Goal: Transaction & Acquisition: Purchase product/service

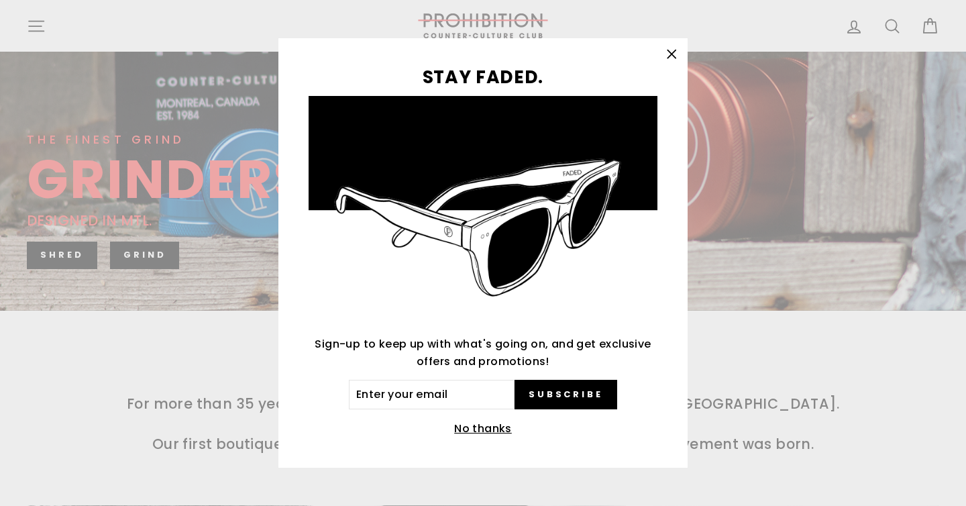
scroll to position [321, 0]
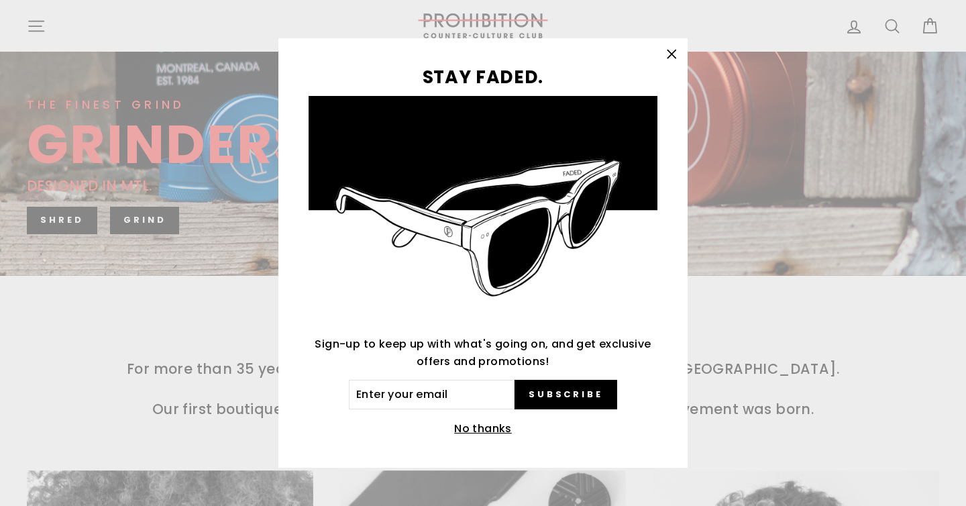
click at [673, 53] on icon "button" at bounding box center [671, 54] width 19 height 19
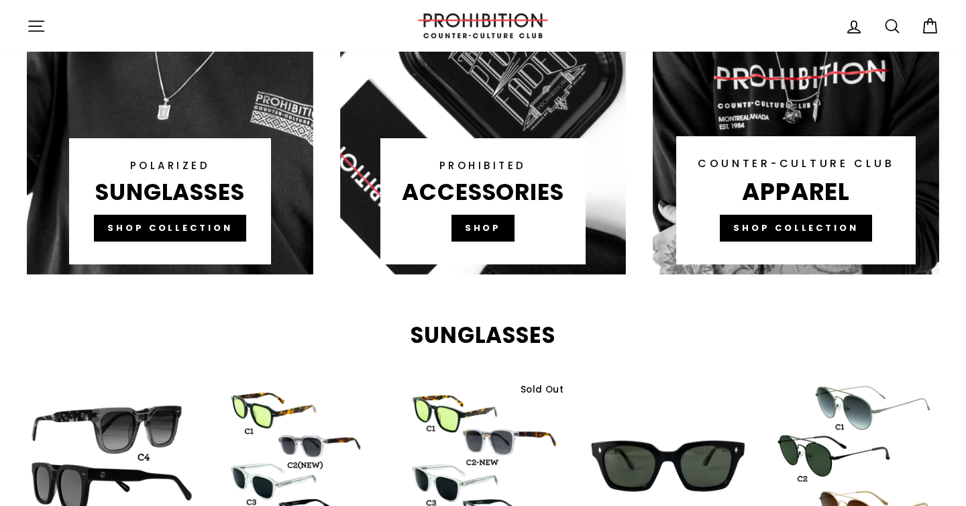
scroll to position [0, 0]
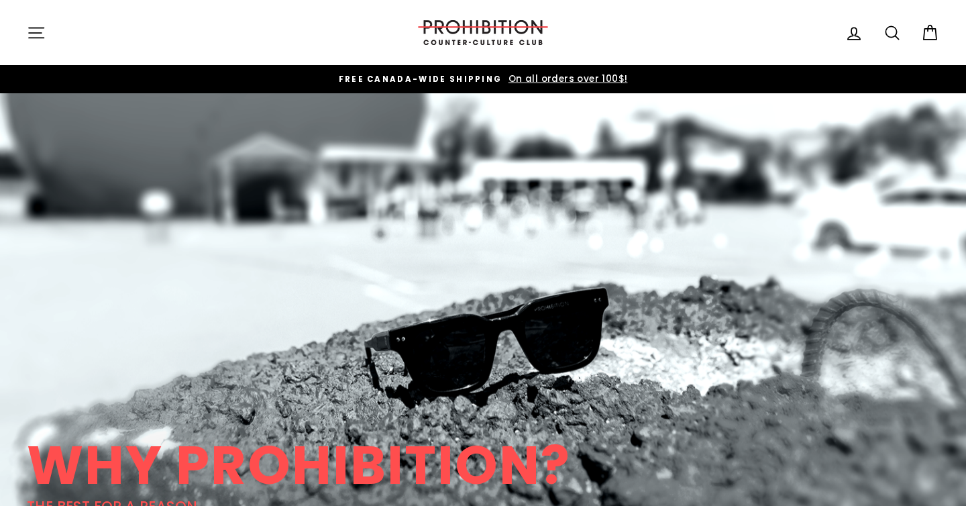
click at [43, 34] on icon "button" at bounding box center [36, 32] width 19 height 19
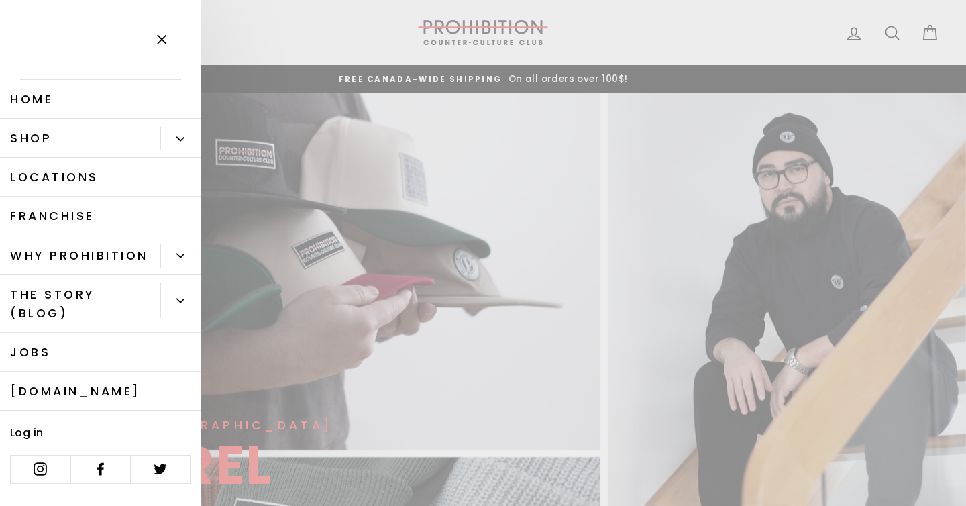
click at [59, 134] on link "Shop" at bounding box center [80, 138] width 160 height 39
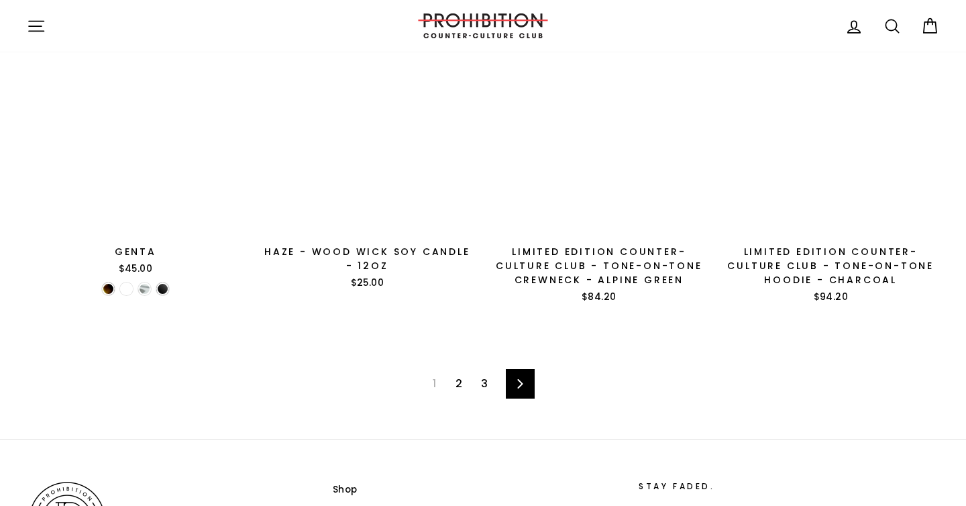
scroll to position [2065, 0]
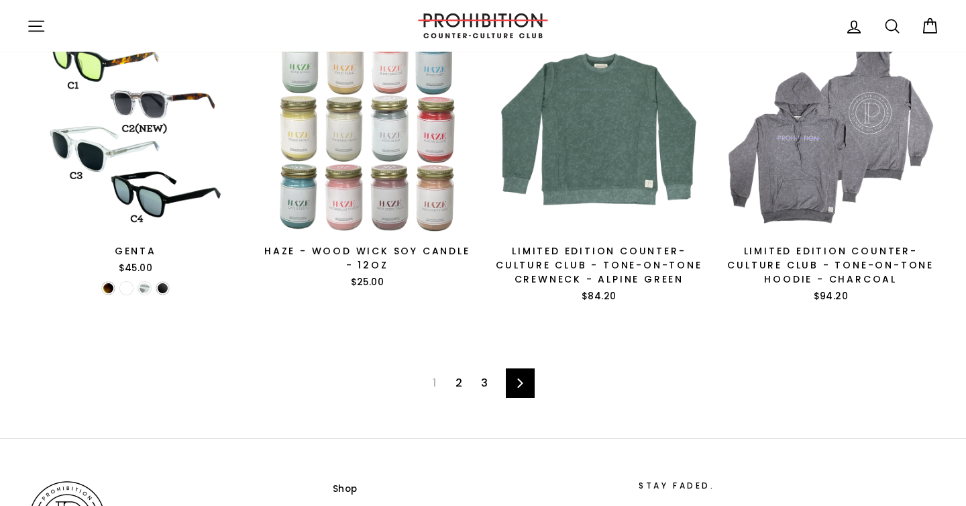
click at [455, 375] on link "2" at bounding box center [458, 382] width 23 height 21
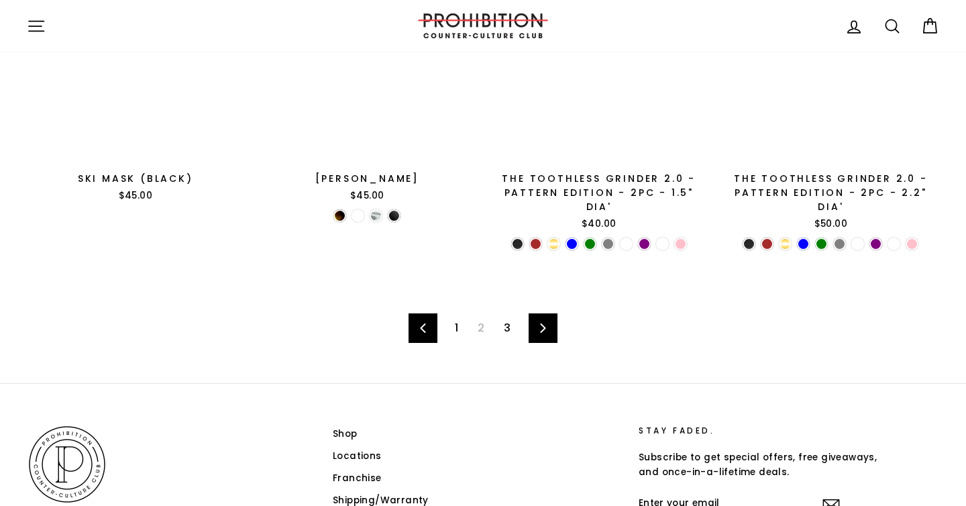
scroll to position [2105, 0]
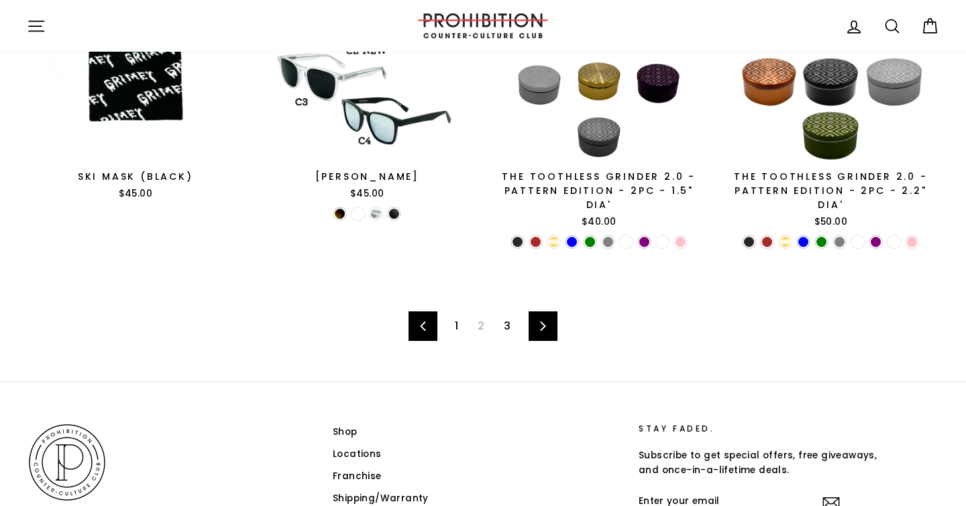
click at [508, 315] on link "3" at bounding box center [507, 325] width 23 height 21
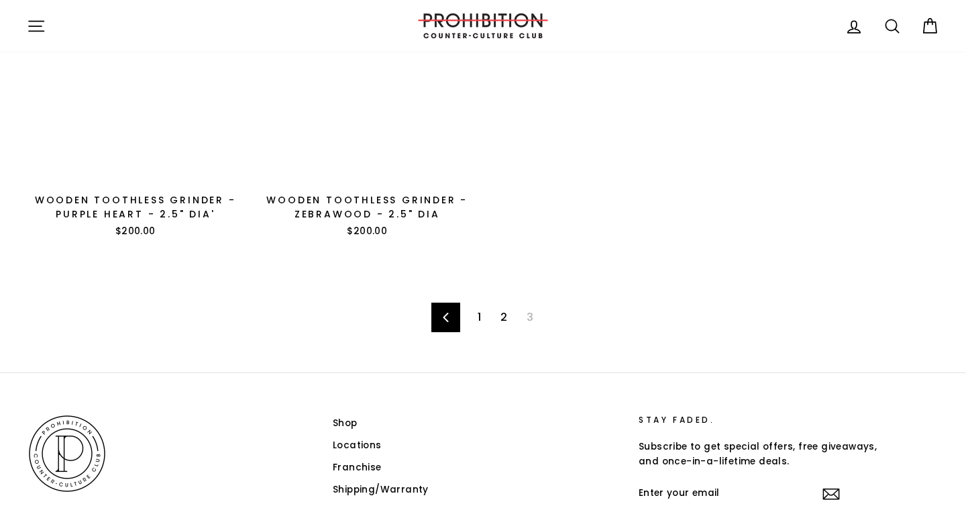
scroll to position [1256, 0]
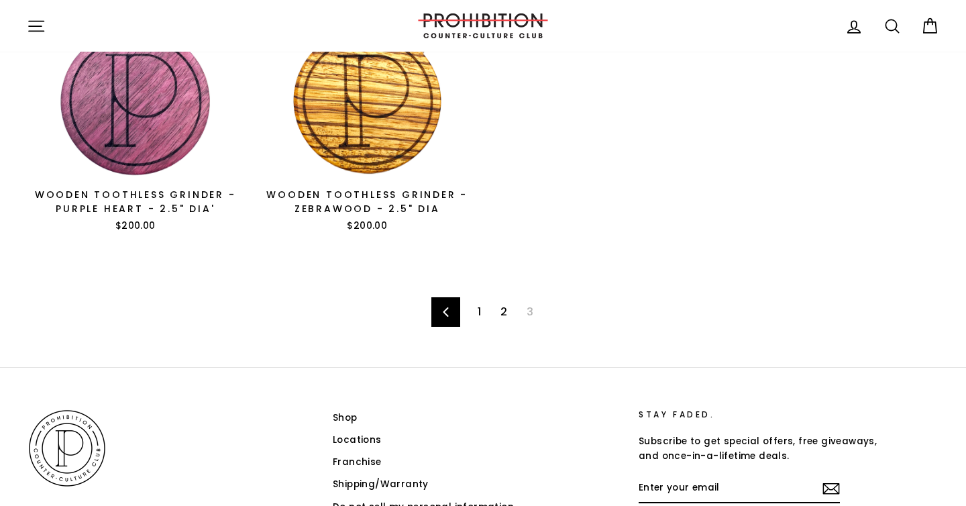
click at [476, 301] on link "1" at bounding box center [479, 311] width 19 height 21
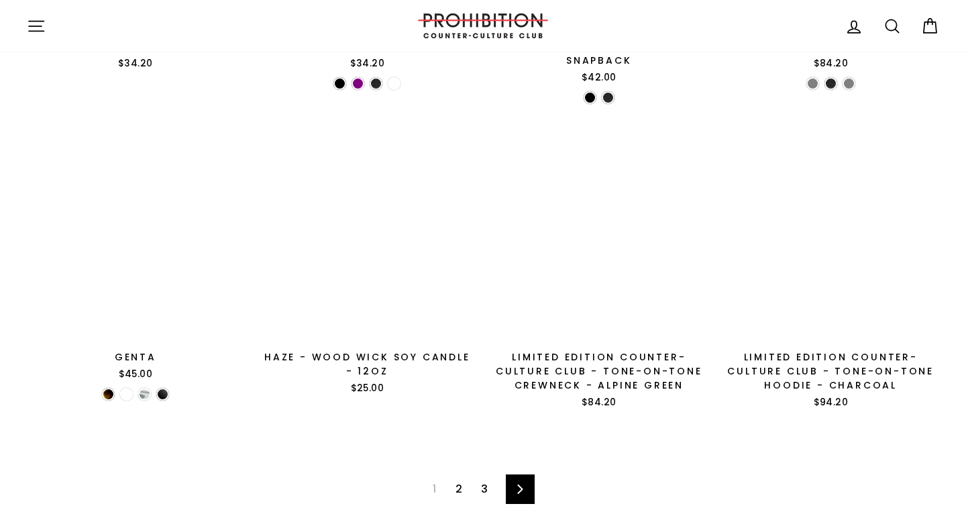
scroll to position [1960, 0]
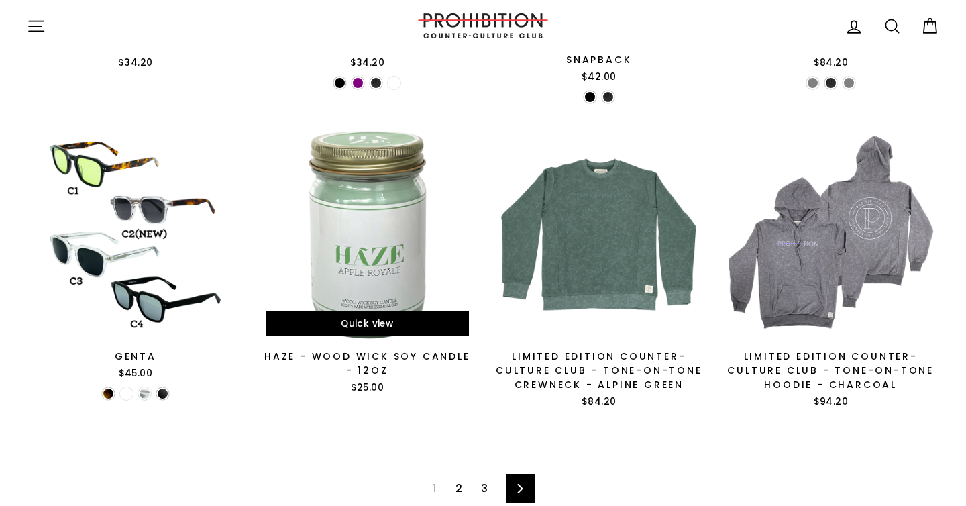
click at [395, 245] on div at bounding box center [367, 234] width 219 height 219
